Goal: Check status: Check status

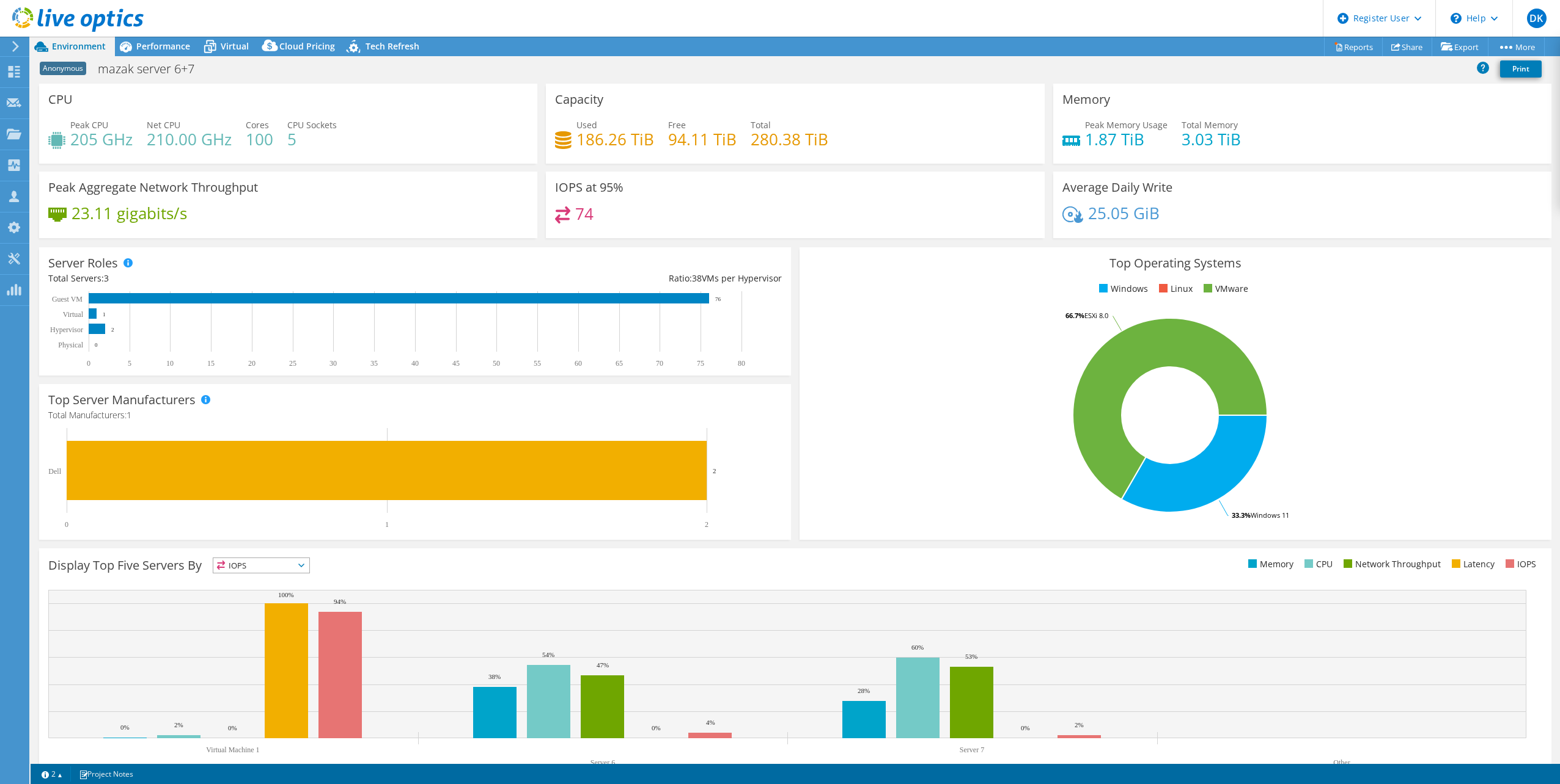
select select "USD"
click at [1422, 145] on div "Peak Memory Usage 1.87 TiB Total Memory 3.03 TiB" at bounding box center [1303, 139] width 480 height 40
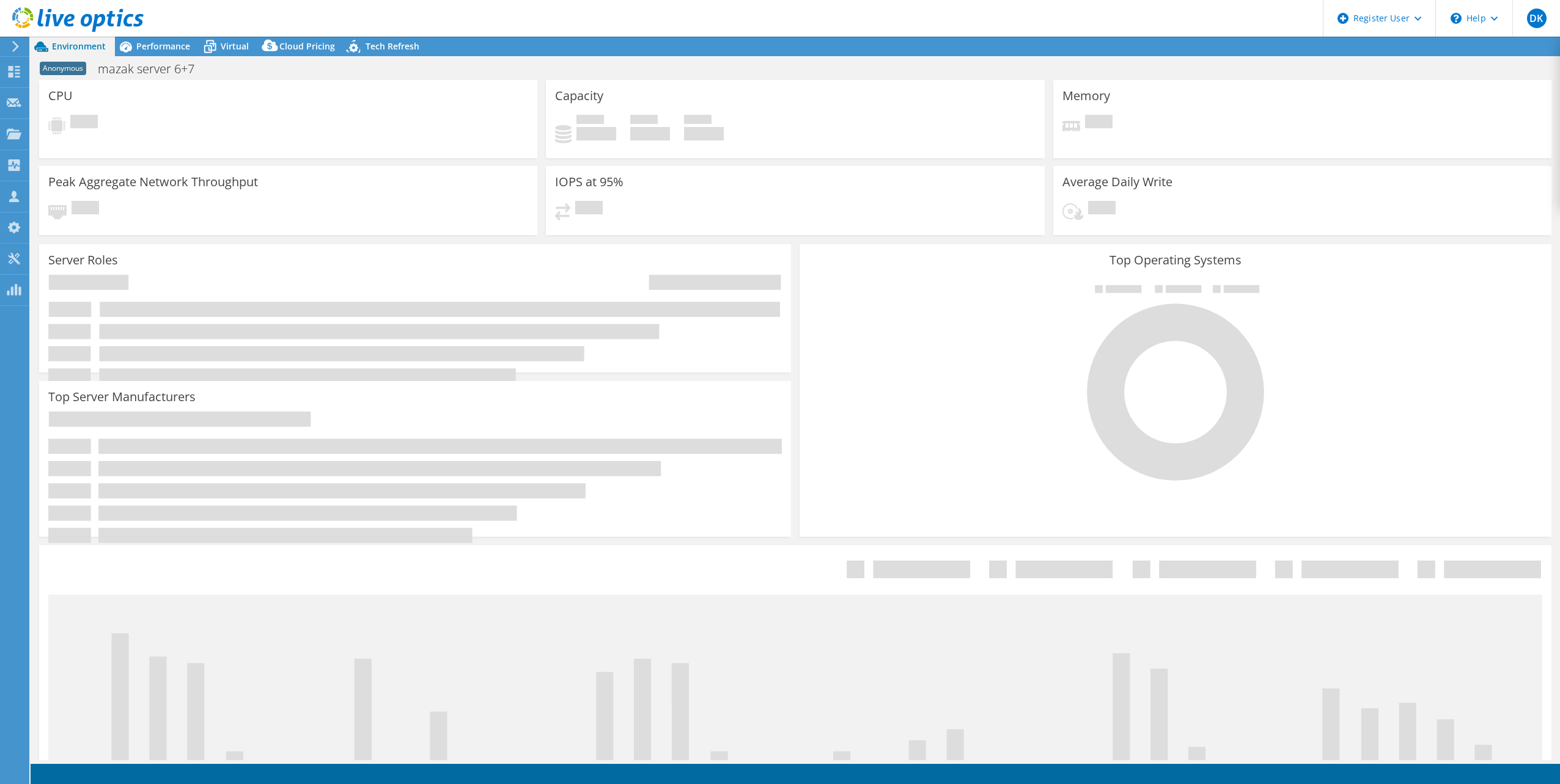
select select "USD"
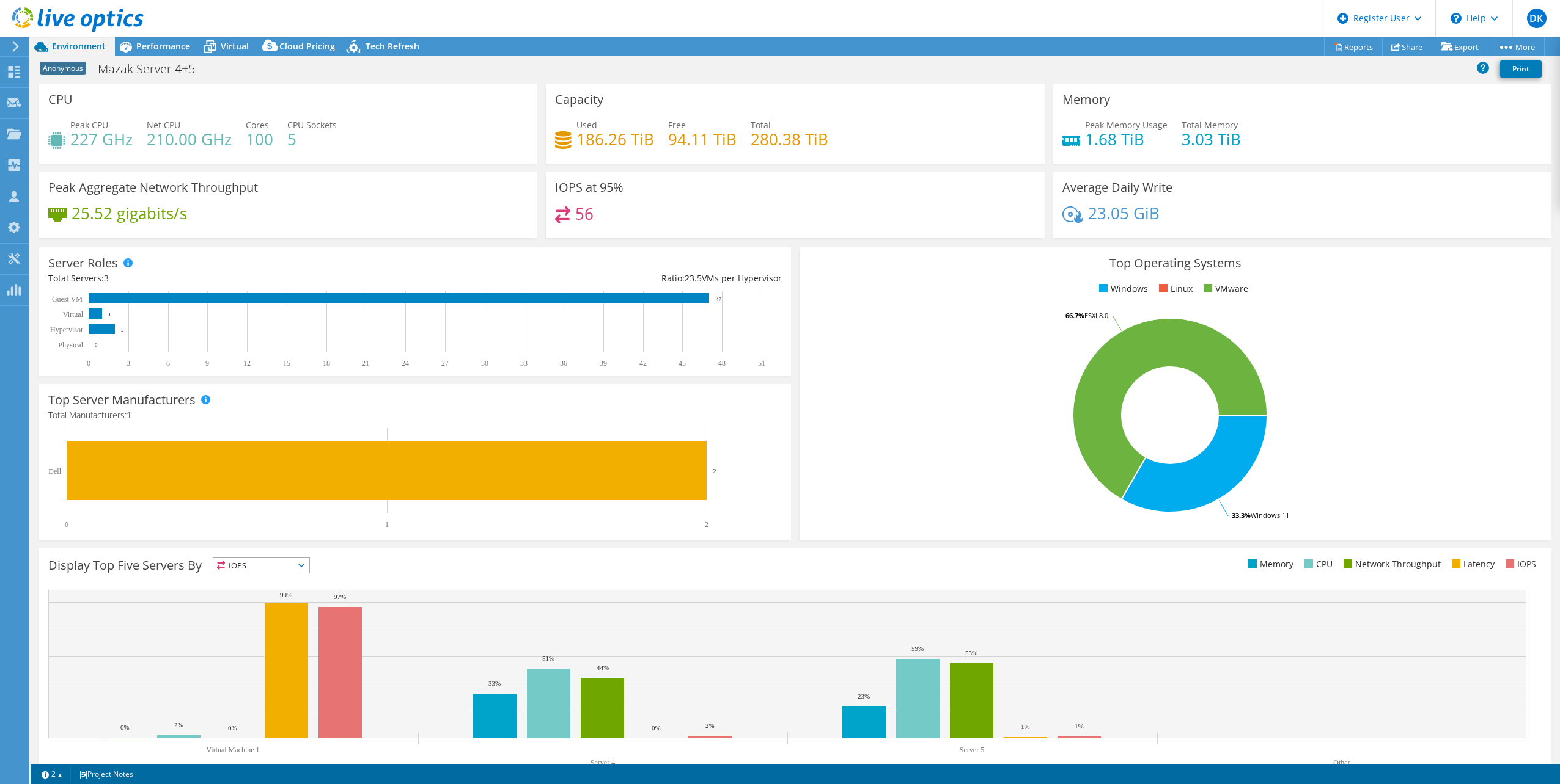
select select "USD"
